Goal: Task Accomplishment & Management: Use online tool/utility

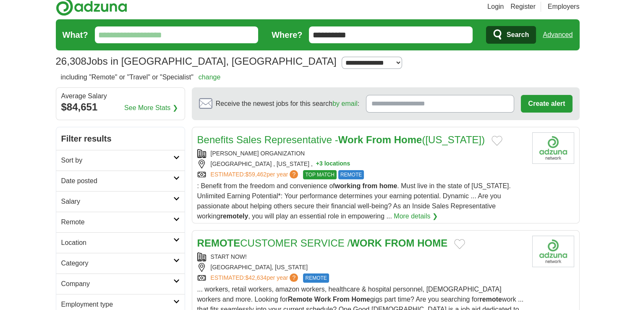
scroll to position [7, 0]
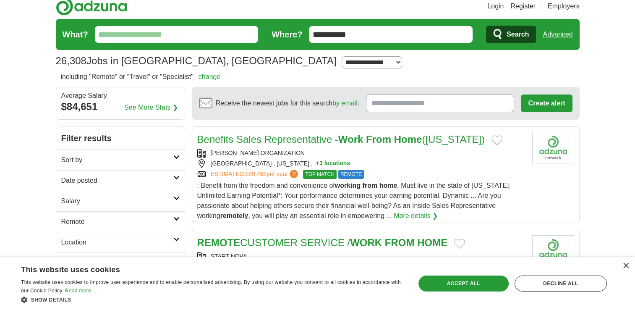
click at [341, 62] on select "**********" at bounding box center [371, 62] width 60 height 12
click at [428, 29] on input "**********" at bounding box center [391, 34] width 164 height 17
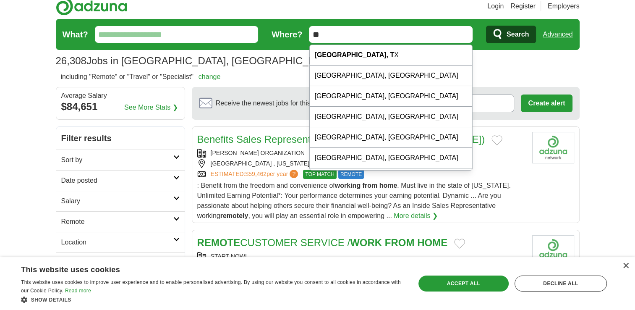
type input "*"
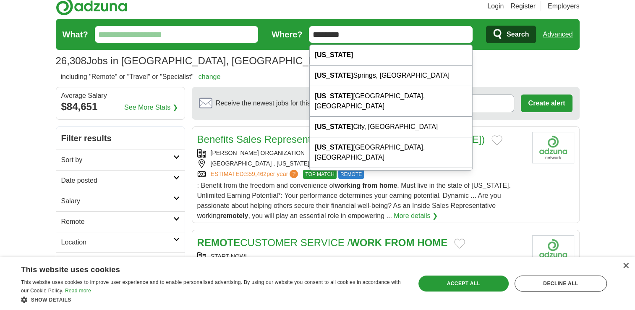
type input "********"
click at [188, 36] on input "What?" at bounding box center [177, 34] width 164 height 17
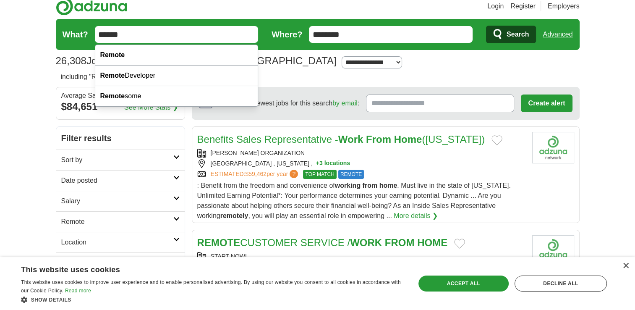
type input "******"
click at [516, 31] on span "Search" at bounding box center [517, 34] width 22 height 17
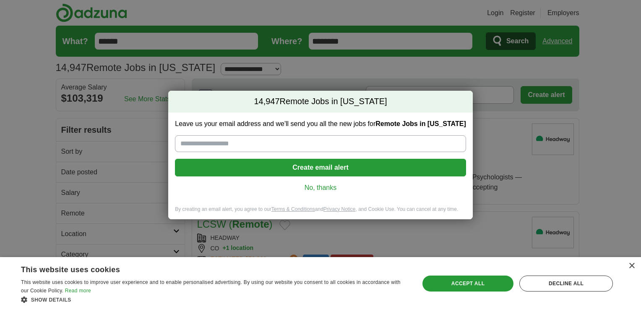
click at [329, 190] on link "No, thanks" at bounding box center [320, 187] width 277 height 9
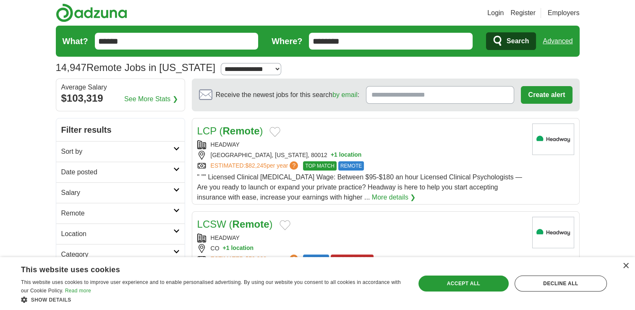
click at [563, 40] on link "Advanced" at bounding box center [557, 41] width 30 height 17
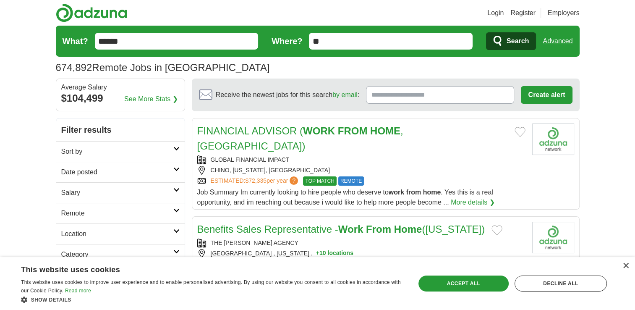
click at [144, 216] on h2 "Remote" at bounding box center [117, 213] width 112 height 10
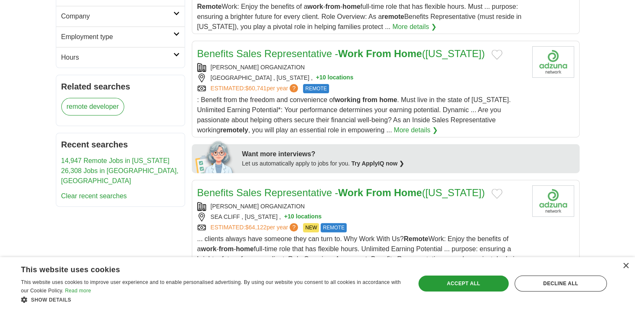
scroll to position [279, 0]
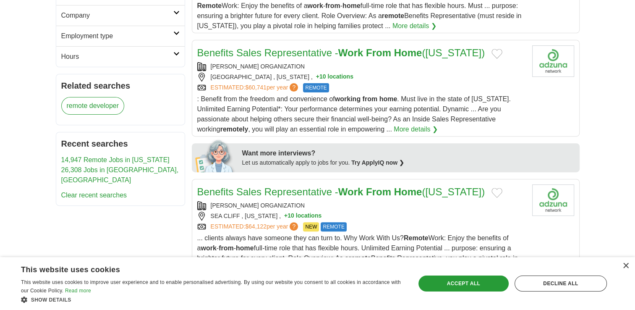
click at [150, 158] on link "14,947 Remote Jobs in [US_STATE]" at bounding box center [115, 159] width 108 height 7
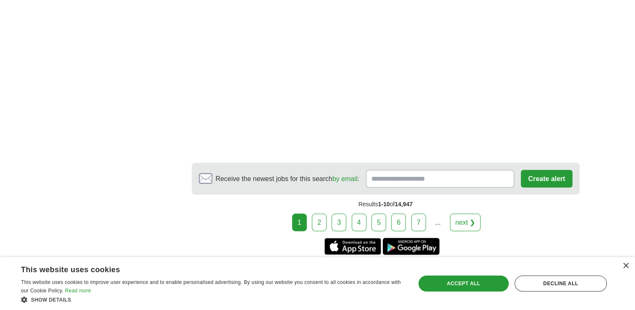
scroll to position [1551, 0]
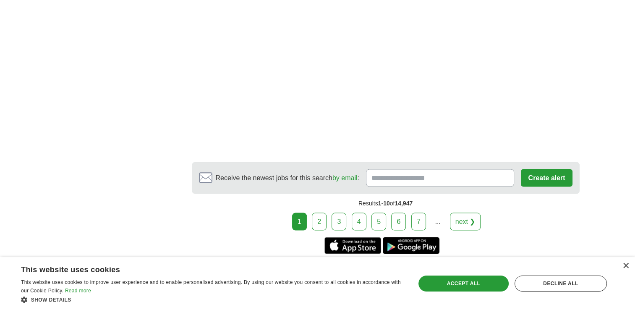
click at [323, 212] on link "2" at bounding box center [319, 221] width 15 height 18
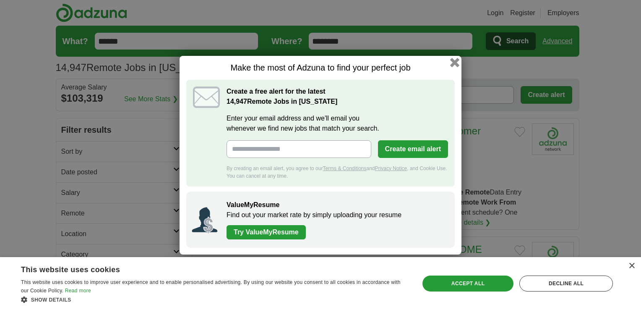
click at [456, 62] on button "button" at bounding box center [454, 61] width 9 height 9
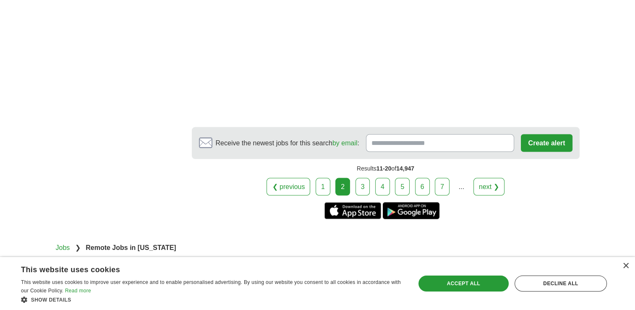
scroll to position [1733, 0]
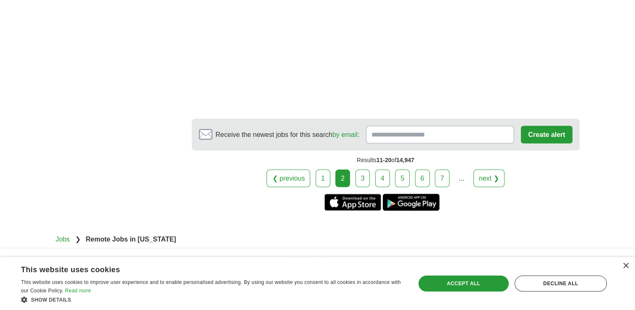
click at [367, 169] on link "3" at bounding box center [362, 178] width 15 height 18
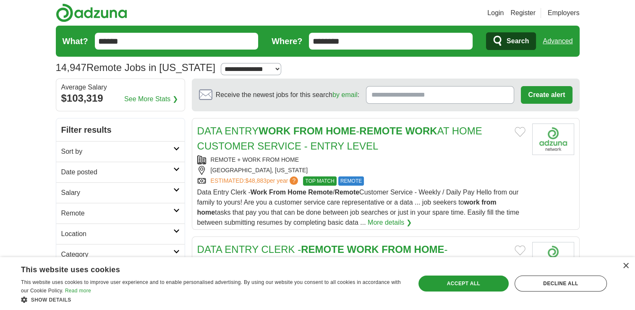
click at [561, 40] on link "Advanced" at bounding box center [557, 41] width 30 height 17
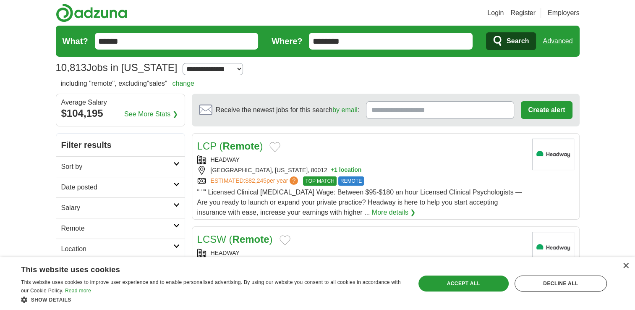
click at [551, 42] on link "Advanced" at bounding box center [557, 41] width 30 height 17
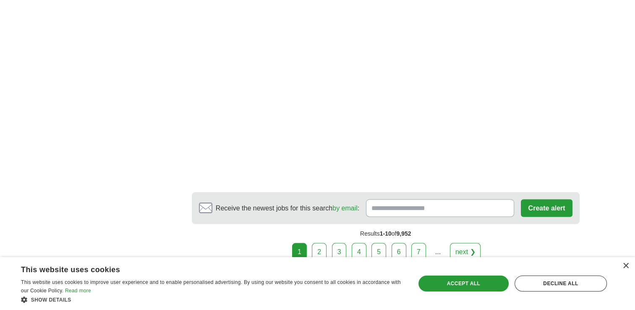
scroll to position [1582, 0]
click at [324, 241] on link "2" at bounding box center [319, 250] width 15 height 18
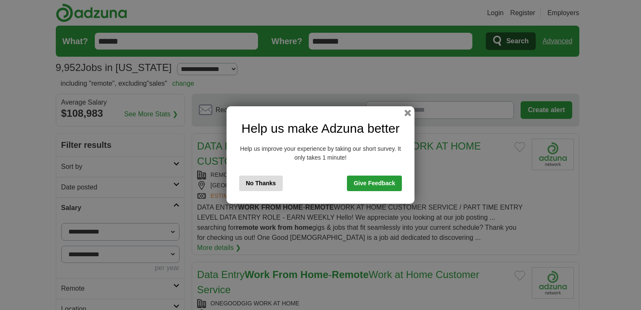
click at [277, 185] on button "No Thanks" at bounding box center [261, 183] width 44 height 16
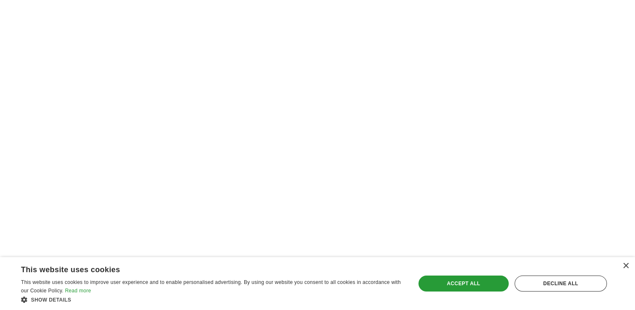
scroll to position [1889, 0]
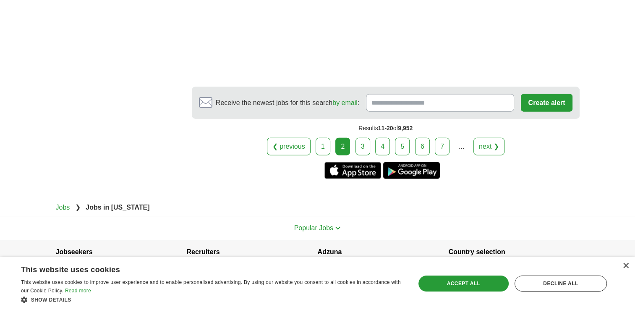
click at [365, 138] on link "3" at bounding box center [362, 147] width 15 height 18
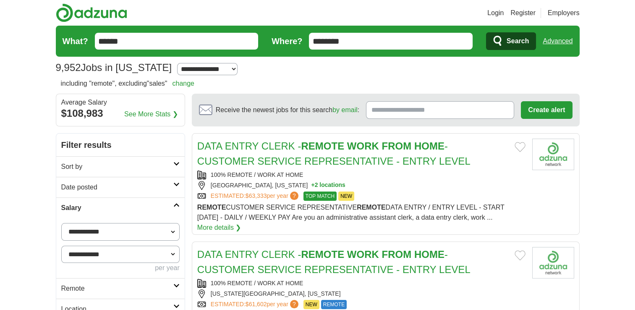
click at [558, 42] on link "Advanced" at bounding box center [557, 41] width 30 height 17
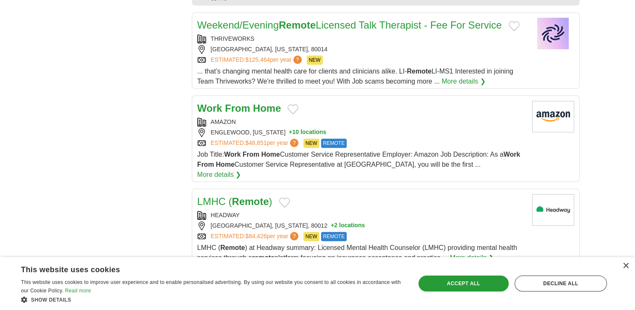
scroll to position [758, 0]
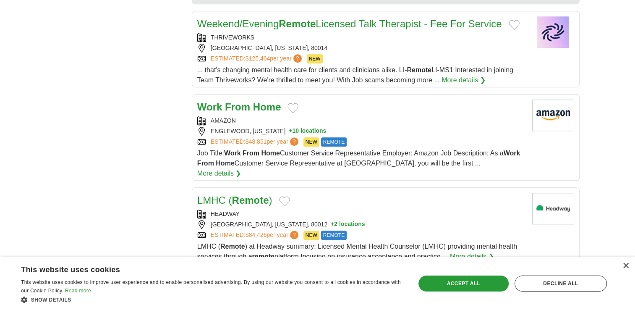
click at [249, 101] on strong "From" at bounding box center [237, 106] width 25 height 11
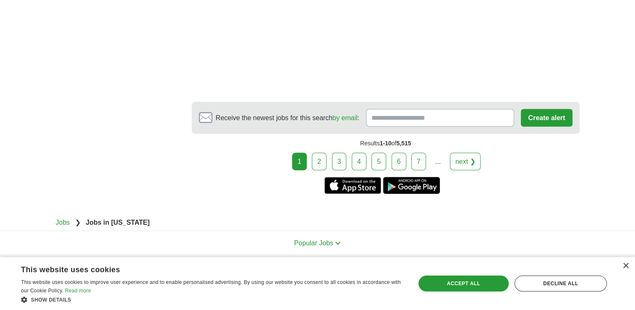
scroll to position [1519, 0]
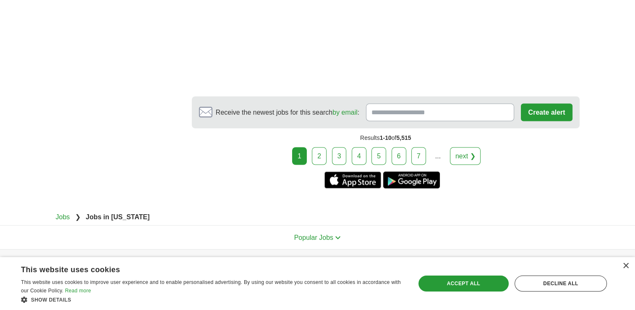
click at [318, 147] on link "2" at bounding box center [319, 156] width 15 height 18
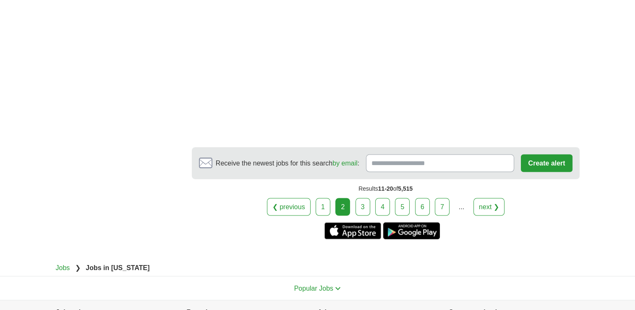
scroll to position [1424, 0]
click at [362, 206] on link "3" at bounding box center [362, 207] width 15 height 18
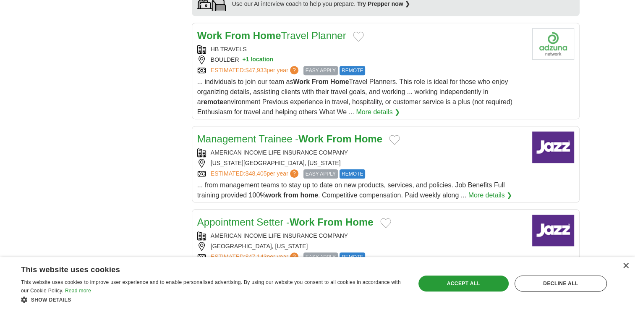
scroll to position [715, 0]
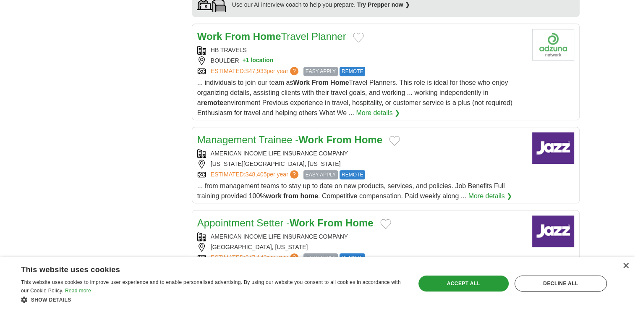
click at [362, 210] on article "Appointment Setter - Work From Home AMERICAN INCOME LIFE INSURANCE COMPANY DENV…" at bounding box center [386, 248] width 388 height 76
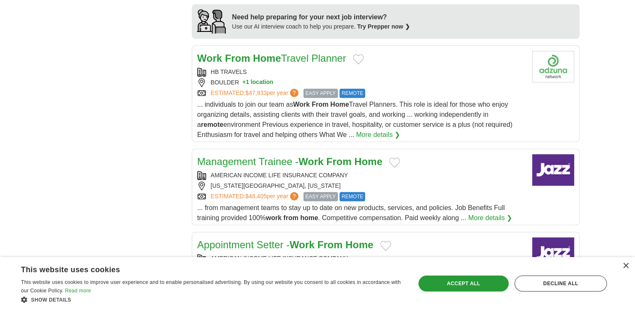
scroll to position [693, 0]
click at [260, 54] on strong "Home" at bounding box center [267, 57] width 28 height 11
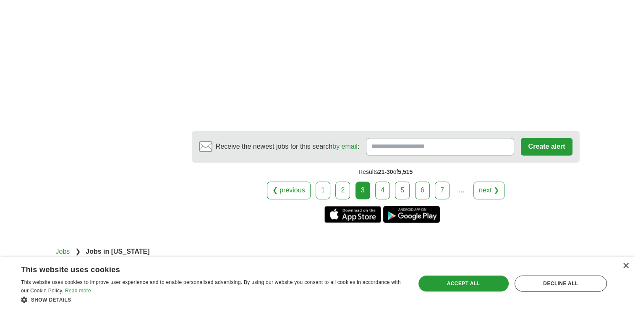
scroll to position [1426, 0]
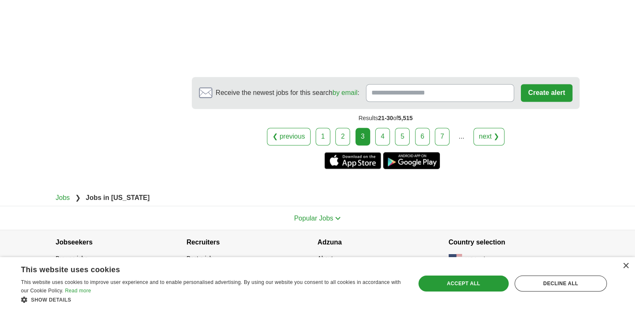
click at [379, 135] on link "4" at bounding box center [382, 137] width 15 height 18
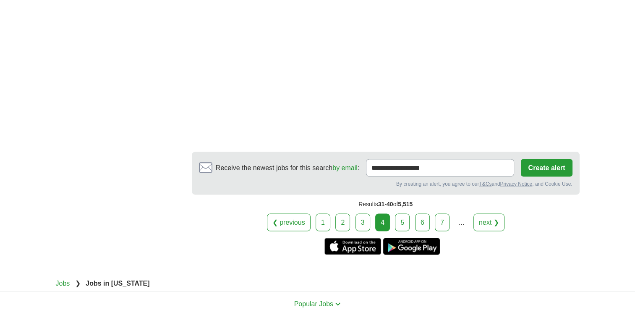
scroll to position [1430, 0]
click at [400, 217] on link "5" at bounding box center [402, 221] width 15 height 18
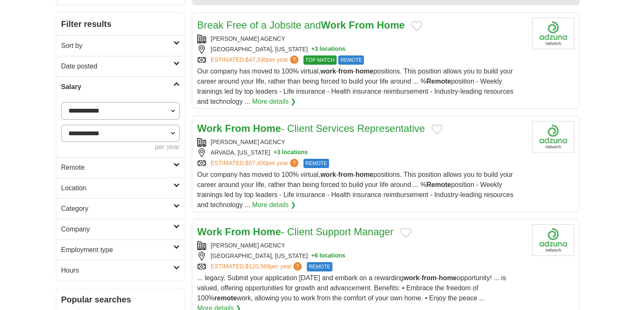
scroll to position [132, 0]
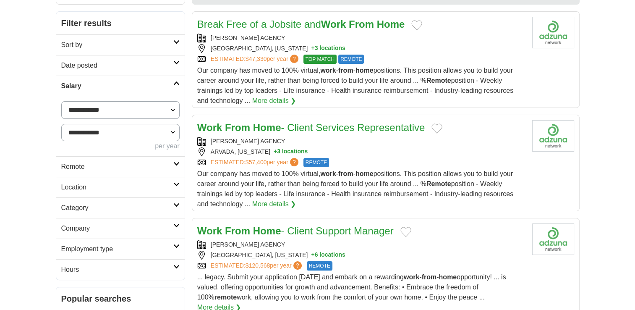
click at [366, 129] on link "Work From Home - Client Services Representative" at bounding box center [310, 127] width 227 height 11
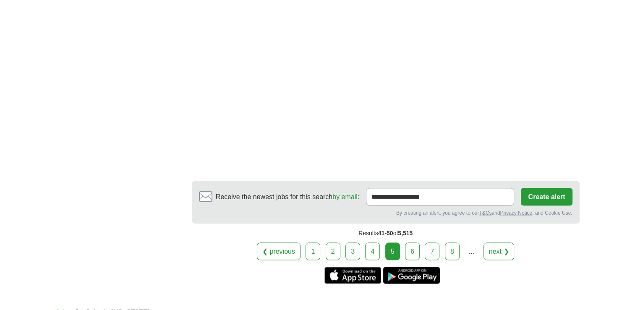
scroll to position [1512, 0]
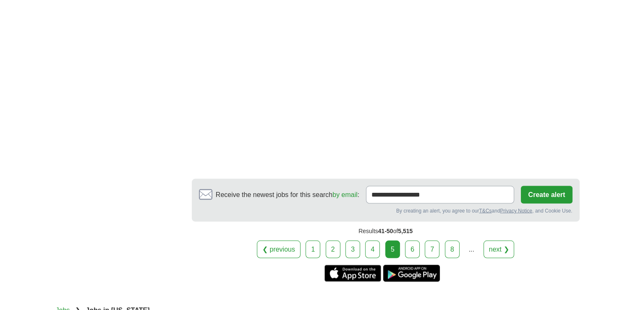
click at [409, 240] on link "6" at bounding box center [412, 249] width 15 height 18
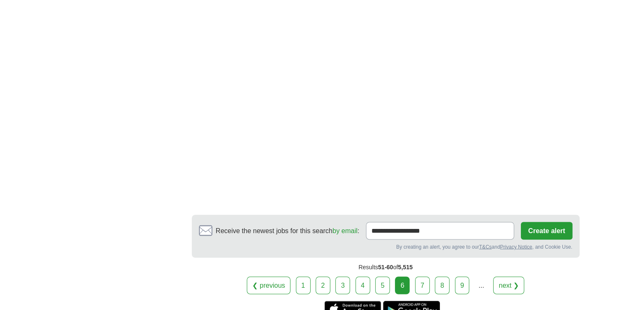
scroll to position [1401, 0]
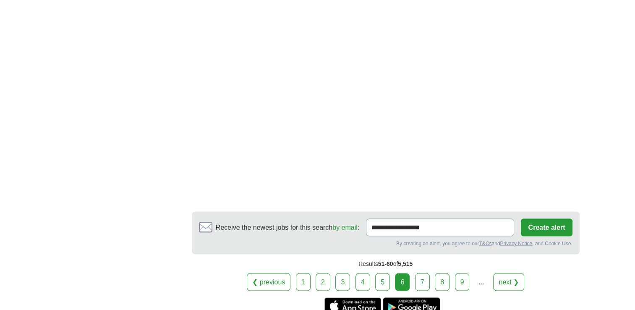
click at [419, 273] on link "7" at bounding box center [422, 282] width 15 height 18
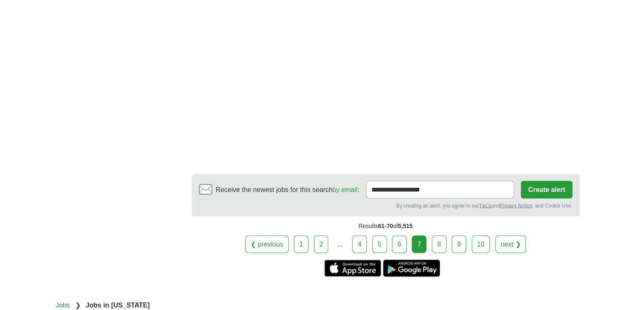
scroll to position [1440, 0]
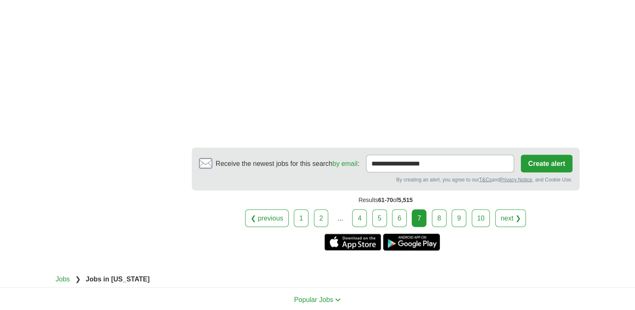
click at [436, 209] on link "8" at bounding box center [439, 218] width 15 height 18
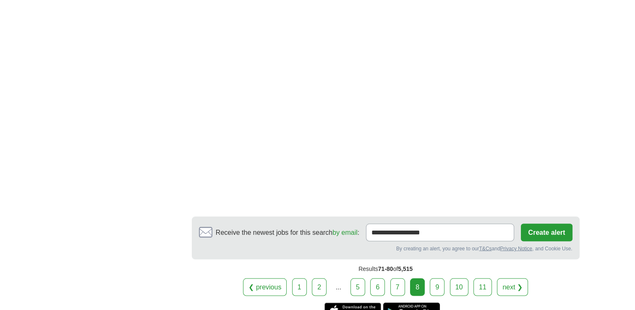
scroll to position [1517, 0]
click at [434, 278] on link "9" at bounding box center [437, 287] width 15 height 18
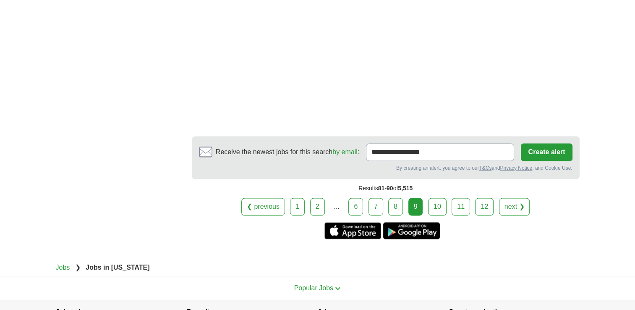
scroll to position [1282, 0]
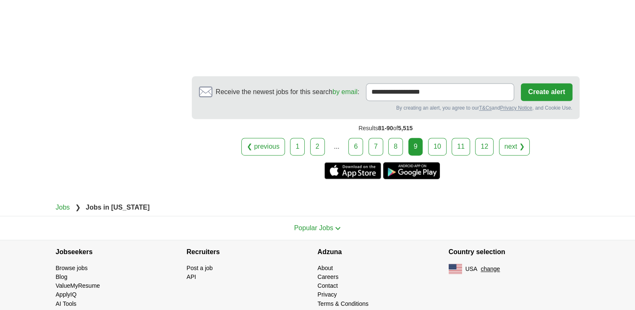
click at [443, 138] on link "10" at bounding box center [437, 147] width 18 height 18
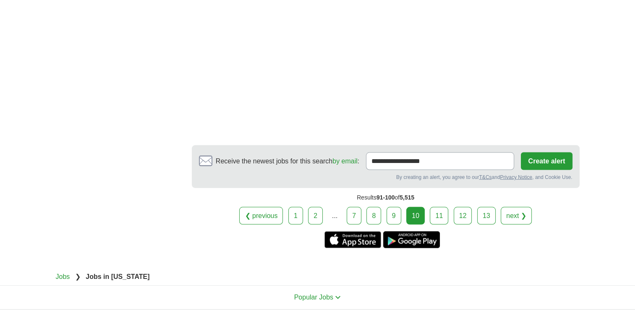
scroll to position [1607, 0]
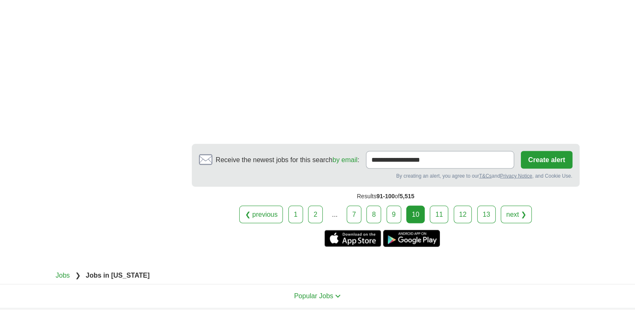
click at [438, 206] on link "11" at bounding box center [439, 215] width 18 height 18
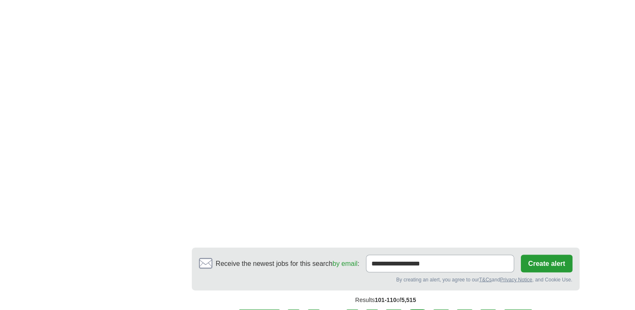
scroll to position [1373, 0]
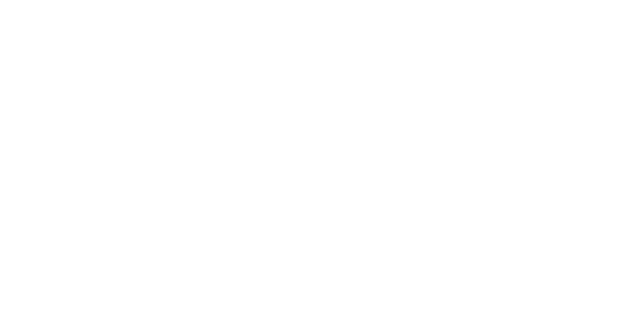
scroll to position [1576, 0]
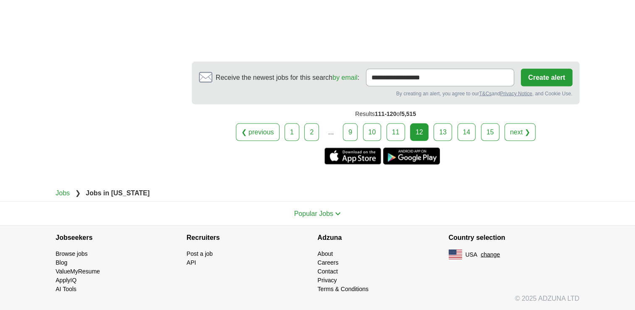
click at [438, 133] on link "13" at bounding box center [442, 132] width 18 height 18
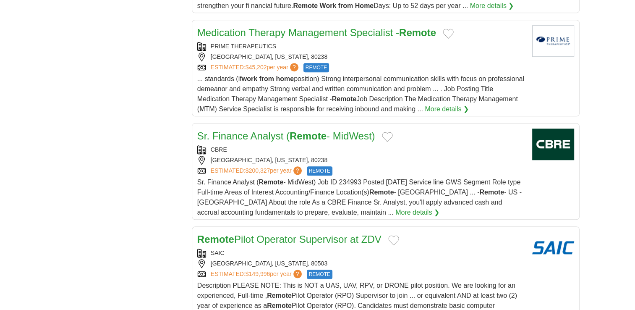
scroll to position [810, 0]
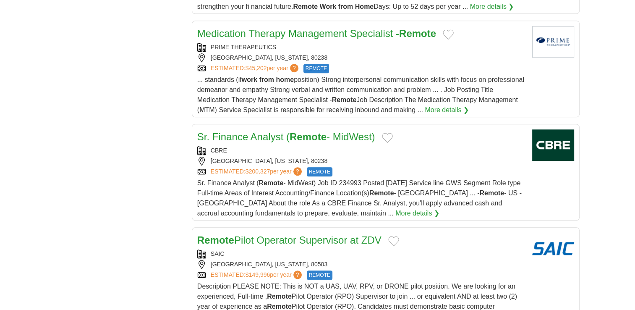
click at [404, 64] on div "ESTIMATED: $45,202 per year ? REMOTE" at bounding box center [361, 68] width 328 height 9
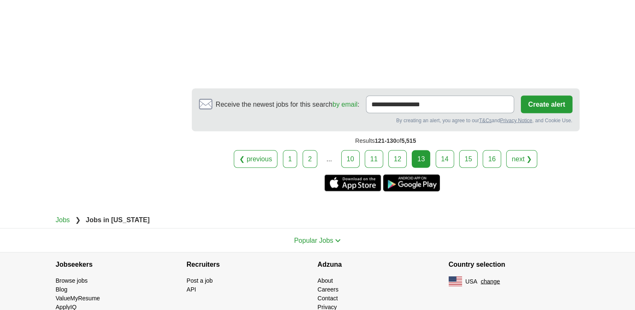
scroll to position [1564, 0]
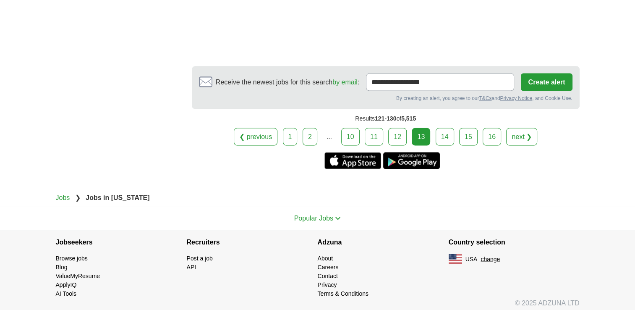
click at [442, 133] on link "14" at bounding box center [444, 137] width 18 height 18
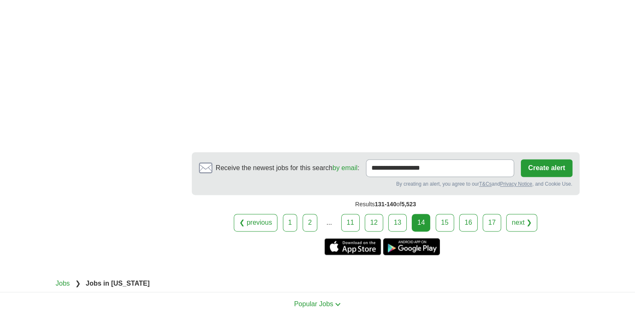
scroll to position [1225, 0]
click at [446, 228] on link "15" at bounding box center [444, 222] width 18 height 18
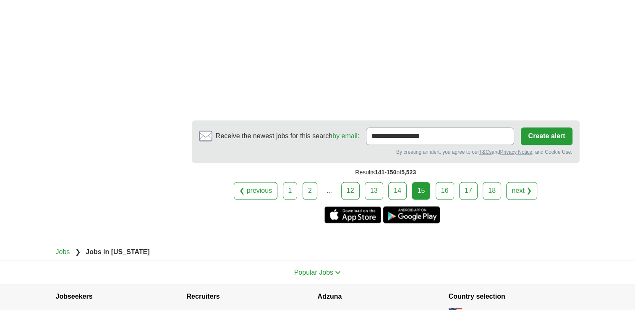
scroll to position [1376, 0]
click at [446, 181] on link "16" at bounding box center [444, 190] width 18 height 18
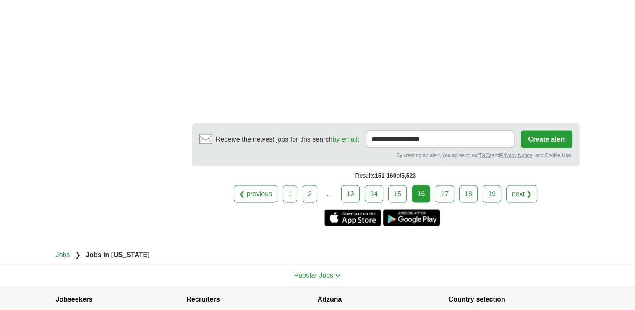
scroll to position [1538, 0]
click at [439, 190] on link "17" at bounding box center [444, 193] width 18 height 18
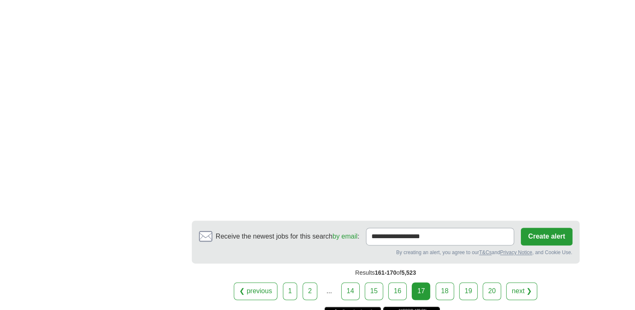
scroll to position [1212, 0]
click at [447, 284] on link "18" at bounding box center [444, 291] width 18 height 18
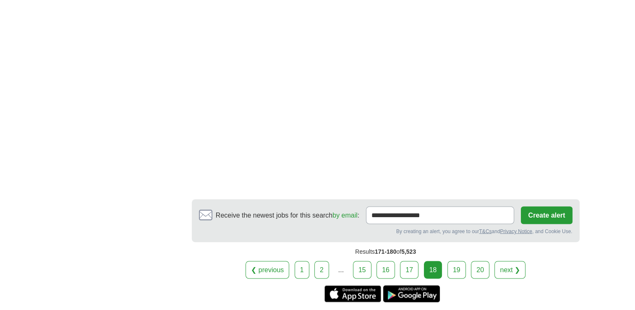
scroll to position [1397, 0]
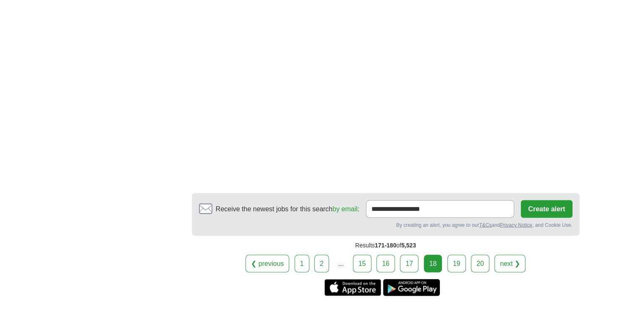
click at [455, 254] on link "19" at bounding box center [456, 263] width 18 height 18
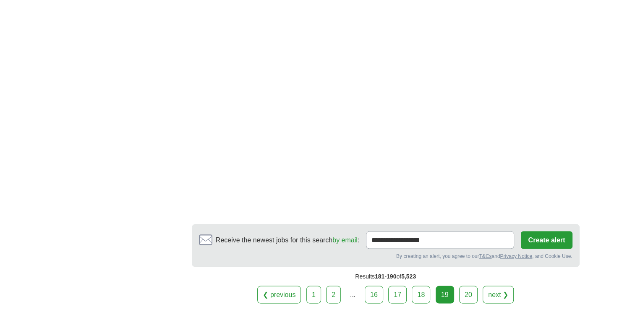
scroll to position [1518, 0]
click at [465, 286] on link "20" at bounding box center [468, 295] width 18 height 18
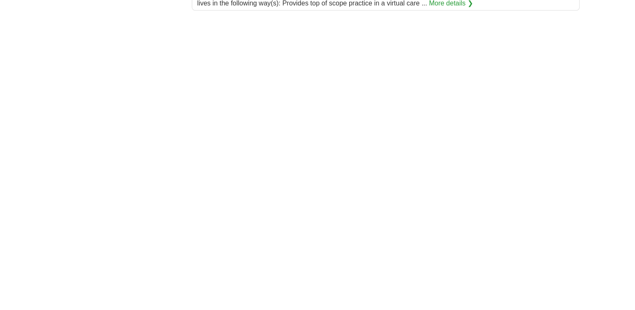
scroll to position [953, 0]
